Goal: Information Seeking & Learning: Learn about a topic

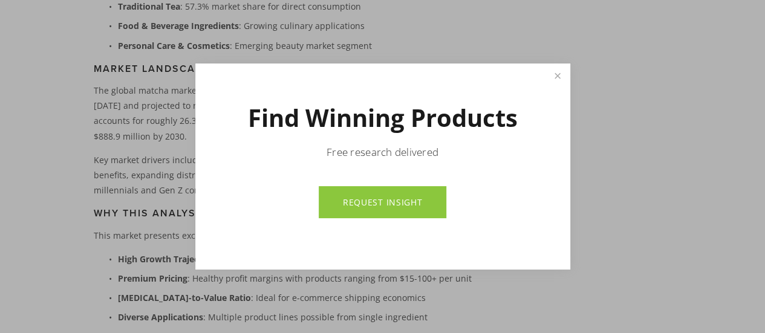
scroll to position [704, 0]
click at [558, 81] on link "Close" at bounding box center [557, 75] width 21 height 21
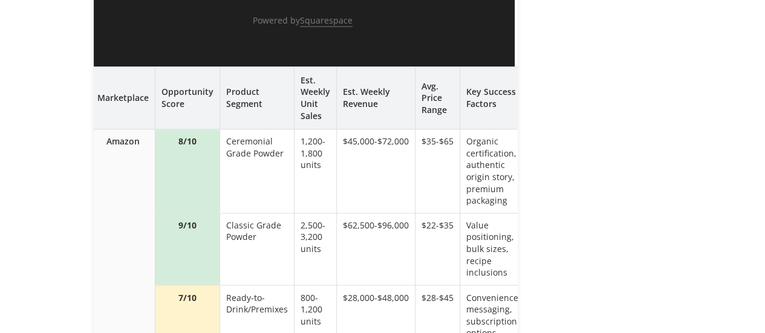
scroll to position [5441, 0]
click at [97, 146] on td "Amazon" at bounding box center [123, 278] width 64 height 299
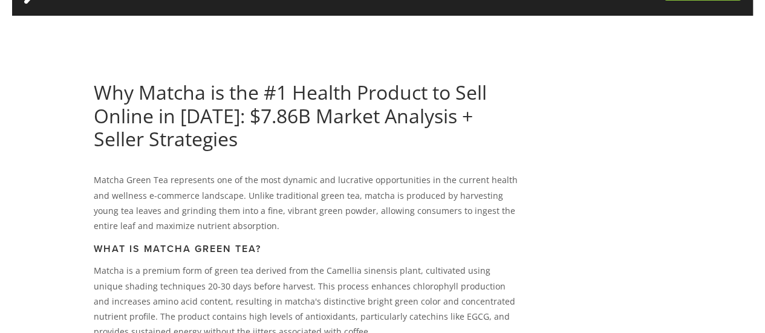
scroll to position [0, 0]
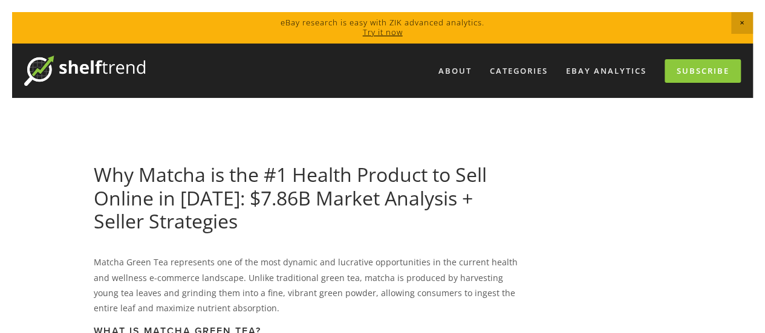
click at [106, 68] on img at bounding box center [84, 71] width 121 height 30
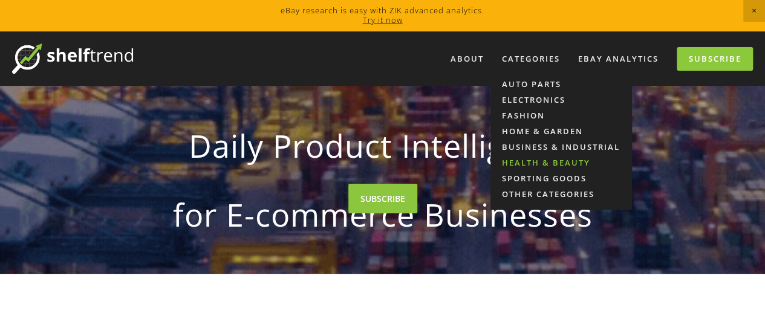
click at [532, 164] on link "Health & Beauty" at bounding box center [562, 163] width 142 height 16
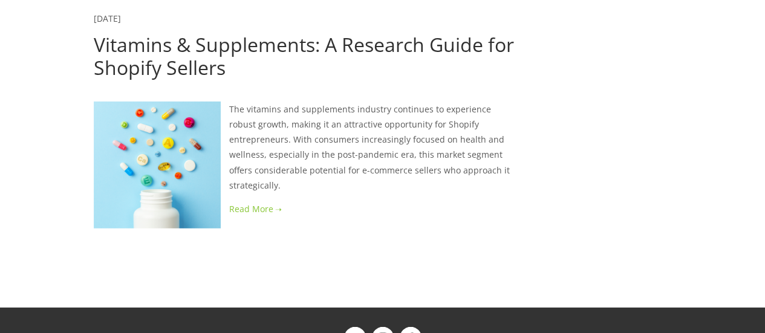
scroll to position [3922, 0]
